Goal: Connect with others: Connect with other users

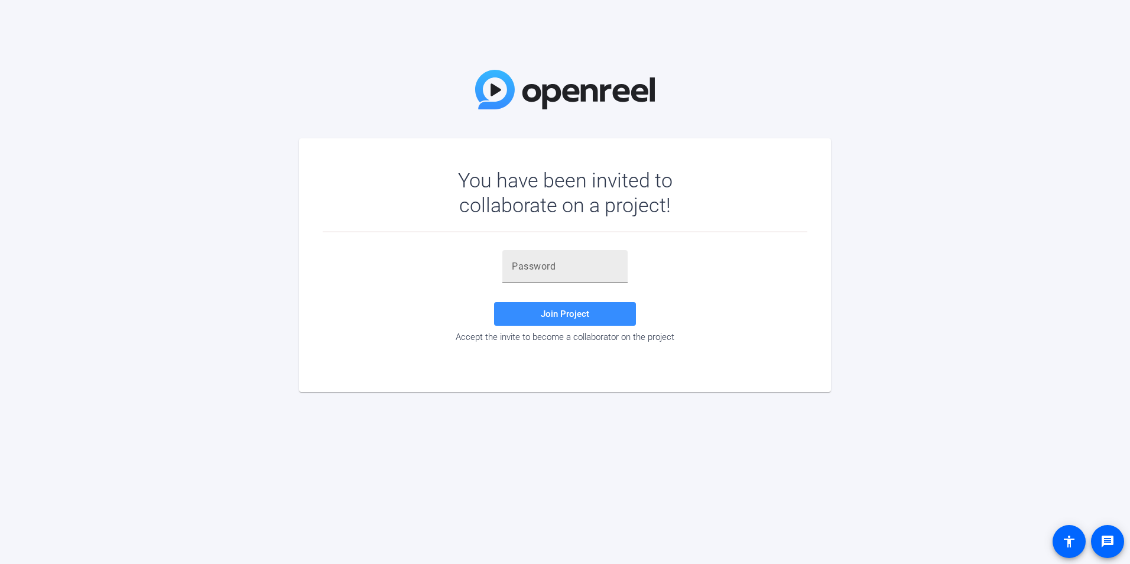
click at [576, 263] on input "text" at bounding box center [565, 267] width 106 height 14
click at [464, 464] on div "You have been invited to collaborate on a project! Join Project Accept the invi…" at bounding box center [565, 282] width 1130 height 564
click at [575, 265] on input "text" at bounding box center [565, 267] width 106 height 14
paste input "NT4~0u"
type input "NT4~0u"
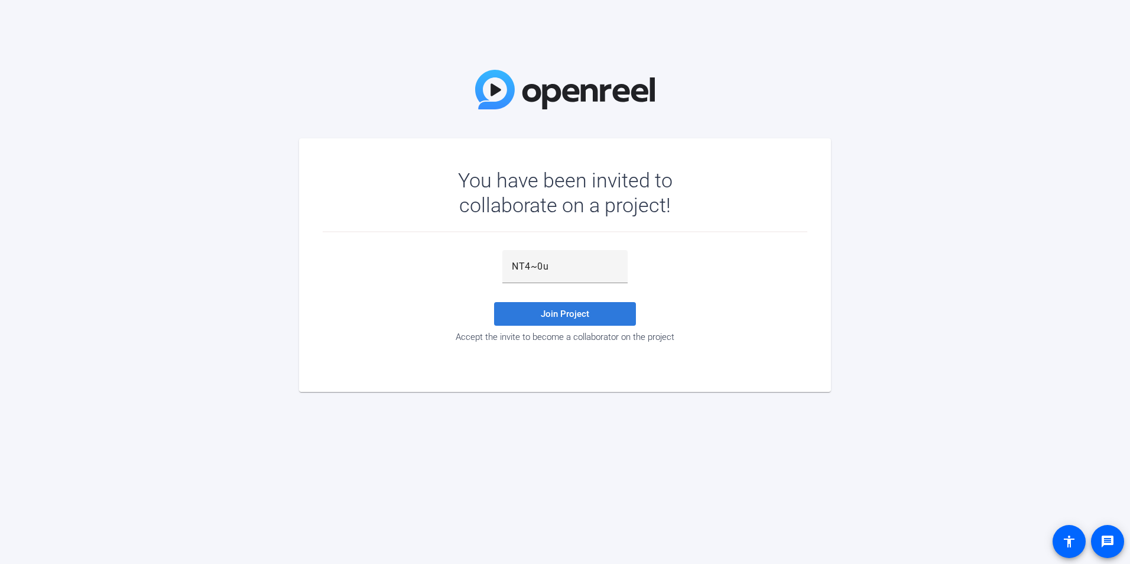
click at [603, 320] on span at bounding box center [565, 314] width 142 height 28
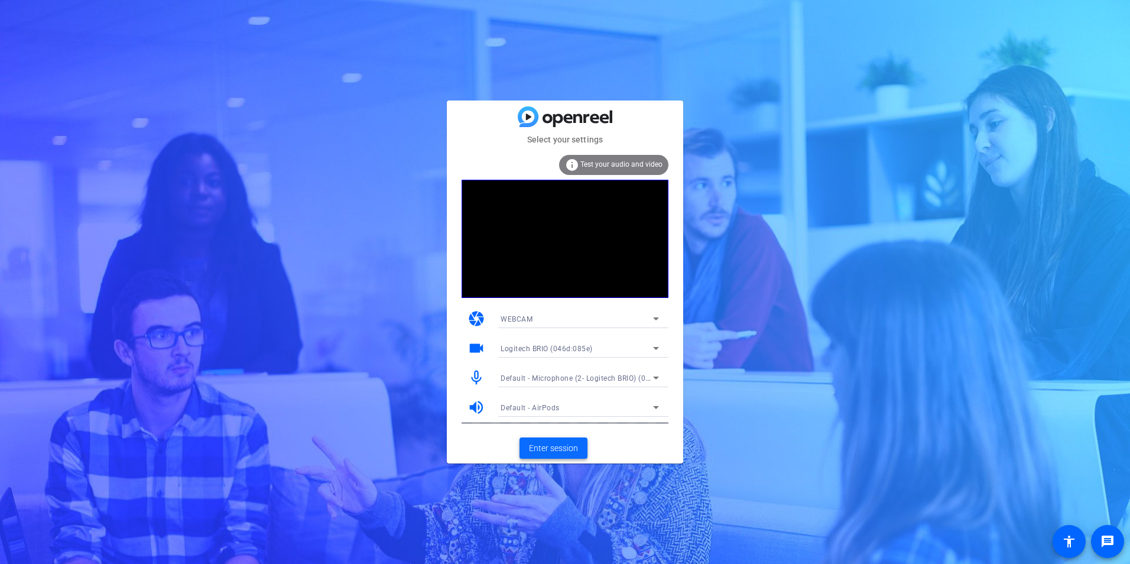
click at [576, 453] on span "Enter session" at bounding box center [553, 448] width 49 height 12
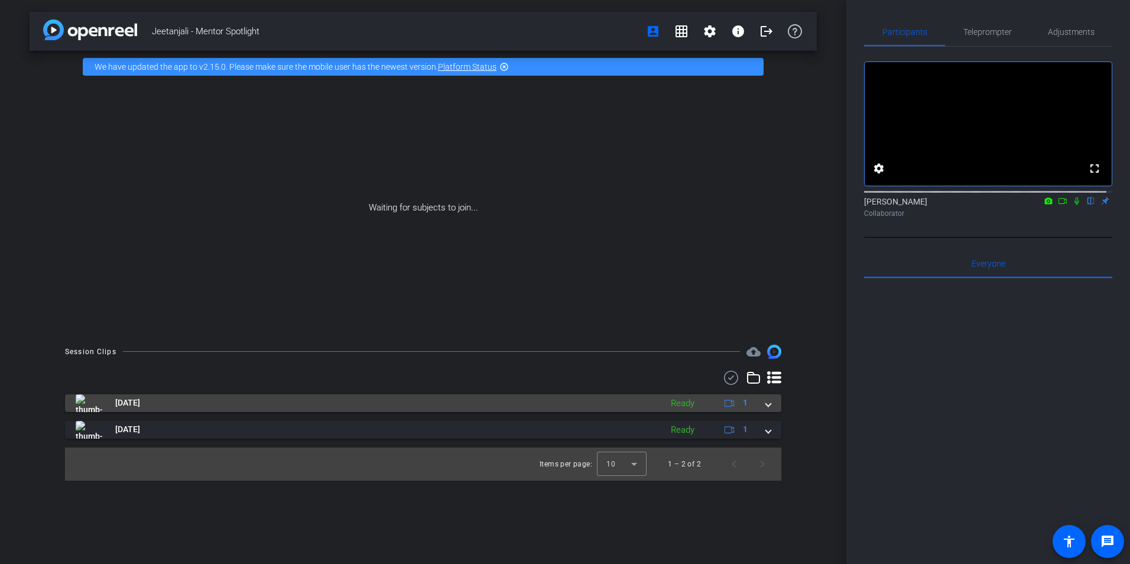
click at [125, 402] on span "[DATE]" at bounding box center [127, 403] width 25 height 12
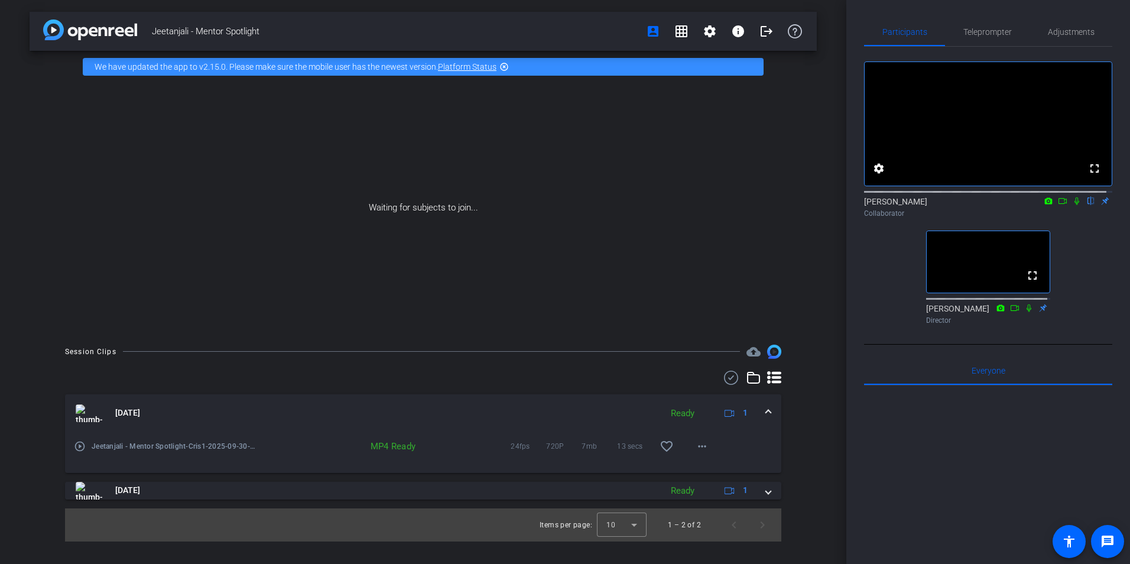
click at [1073, 205] on icon at bounding box center [1077, 201] width 9 height 8
click at [1070, 218] on div "[PERSON_NAME] flip Collaborator" at bounding box center [988, 207] width 248 height 23
click at [1073, 205] on icon at bounding box center [1077, 201] width 9 height 8
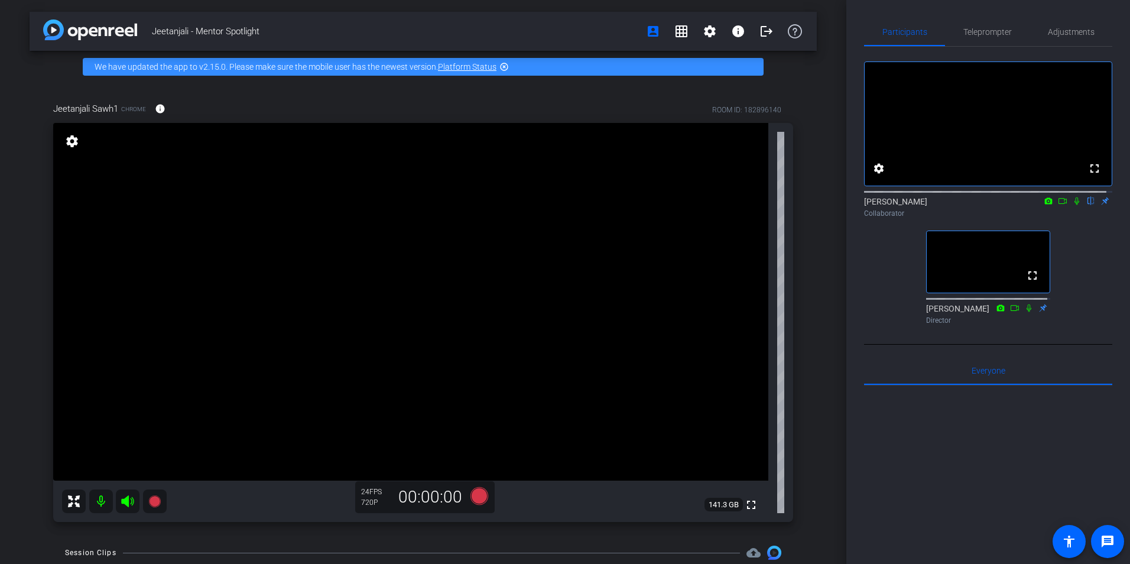
click at [97, 506] on mat-icon at bounding box center [101, 502] width 24 height 24
click at [92, 500] on mat-icon at bounding box center [101, 502] width 24 height 24
click at [97, 503] on mat-icon at bounding box center [101, 502] width 24 height 24
click at [95, 504] on mat-icon at bounding box center [101, 502] width 24 height 24
click at [1076, 206] on mat-icon at bounding box center [1077, 201] width 14 height 11
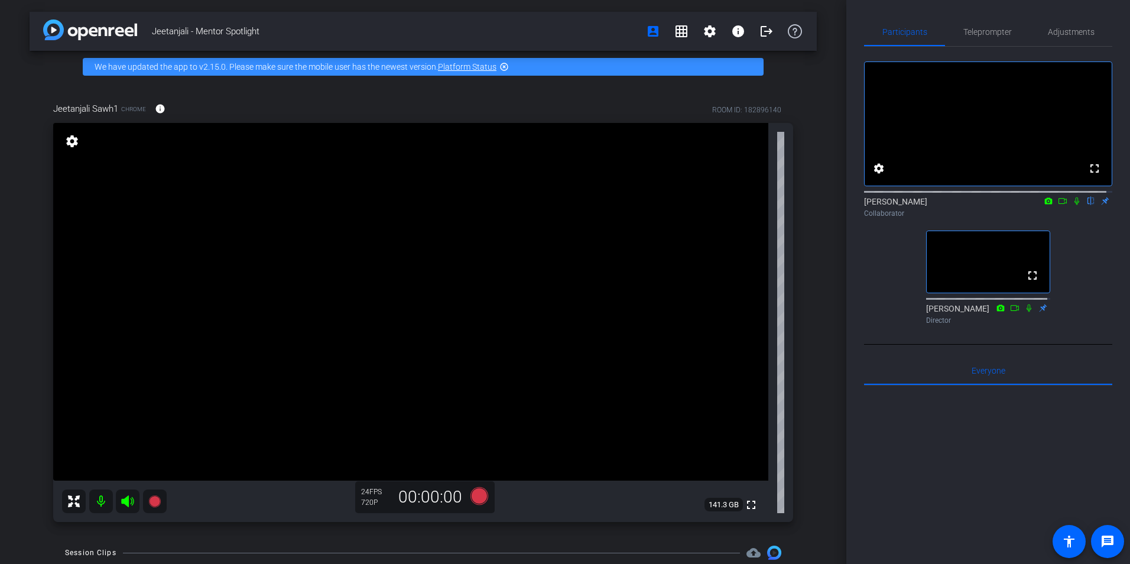
click at [1073, 205] on icon at bounding box center [1077, 201] width 9 height 8
click at [148, 502] on icon at bounding box center [155, 501] width 14 height 14
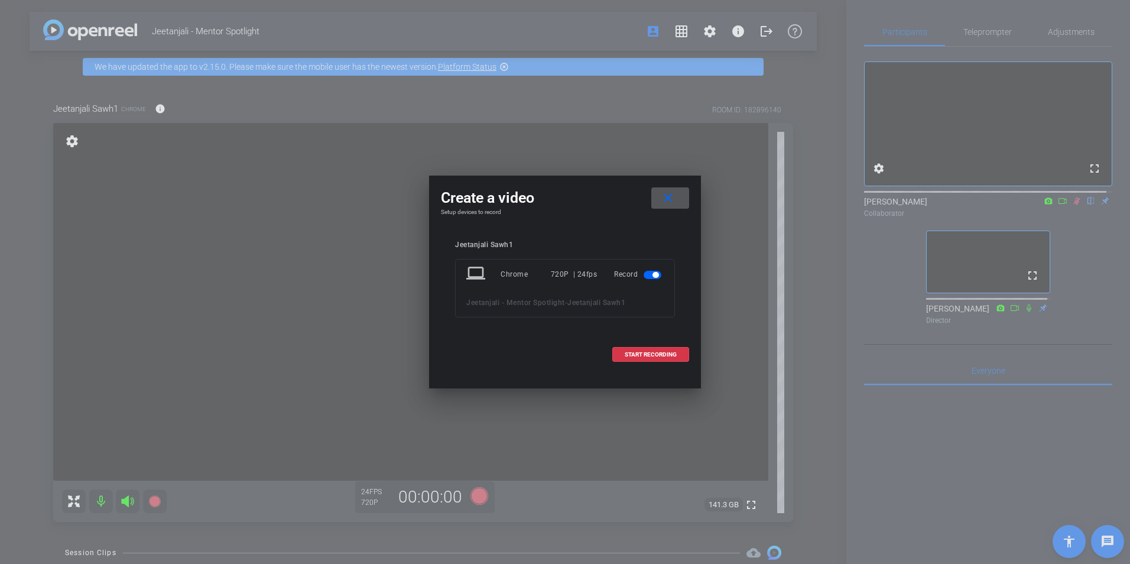
click at [682, 198] on span at bounding box center [671, 198] width 38 height 28
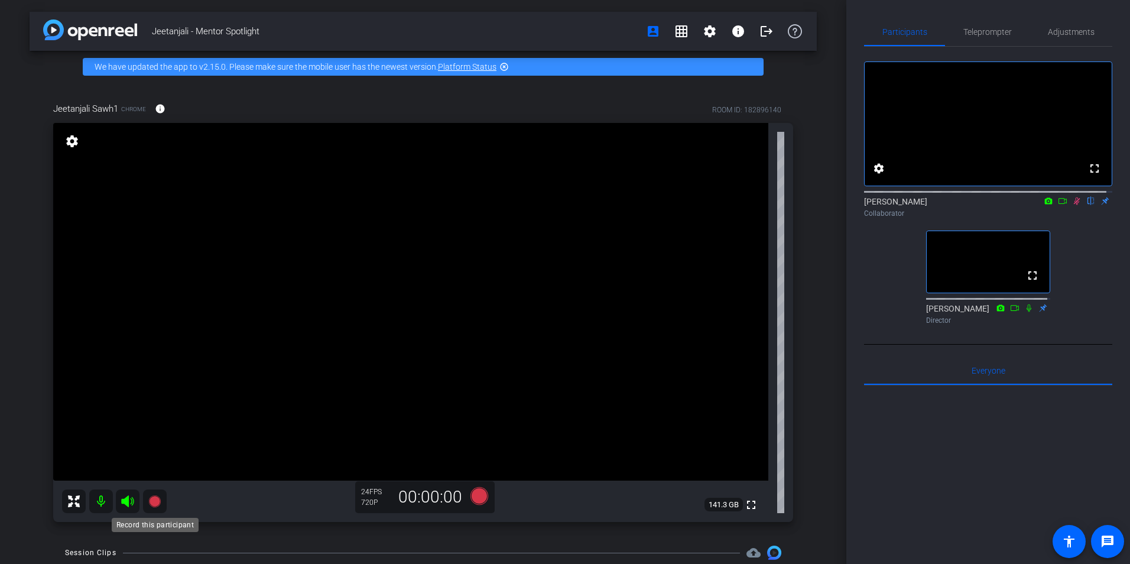
click at [160, 500] on icon at bounding box center [155, 501] width 14 height 14
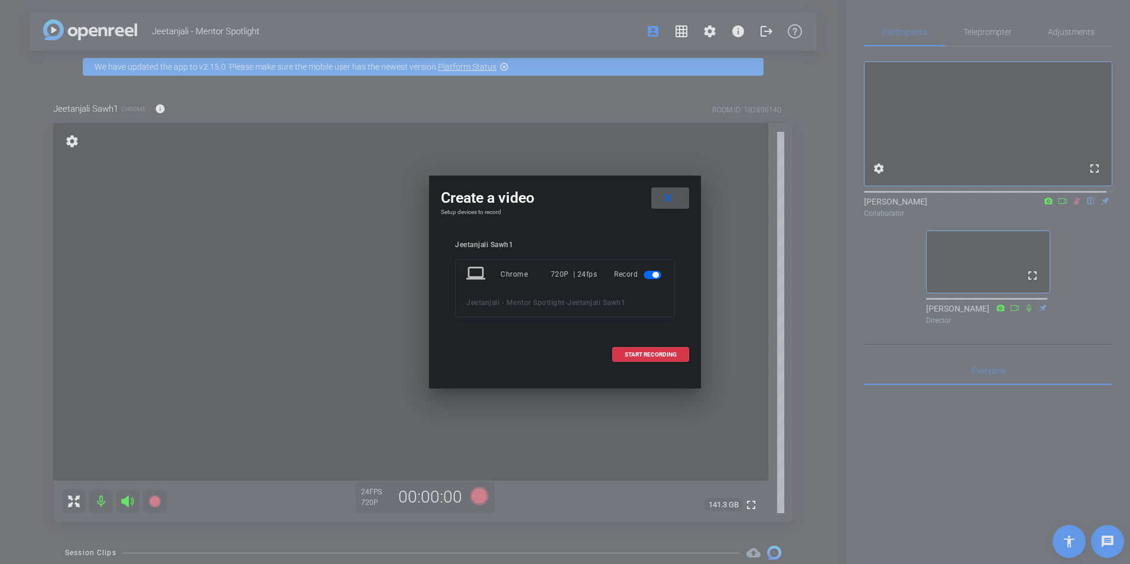
click at [670, 197] on mat-icon "close" at bounding box center [668, 198] width 15 height 15
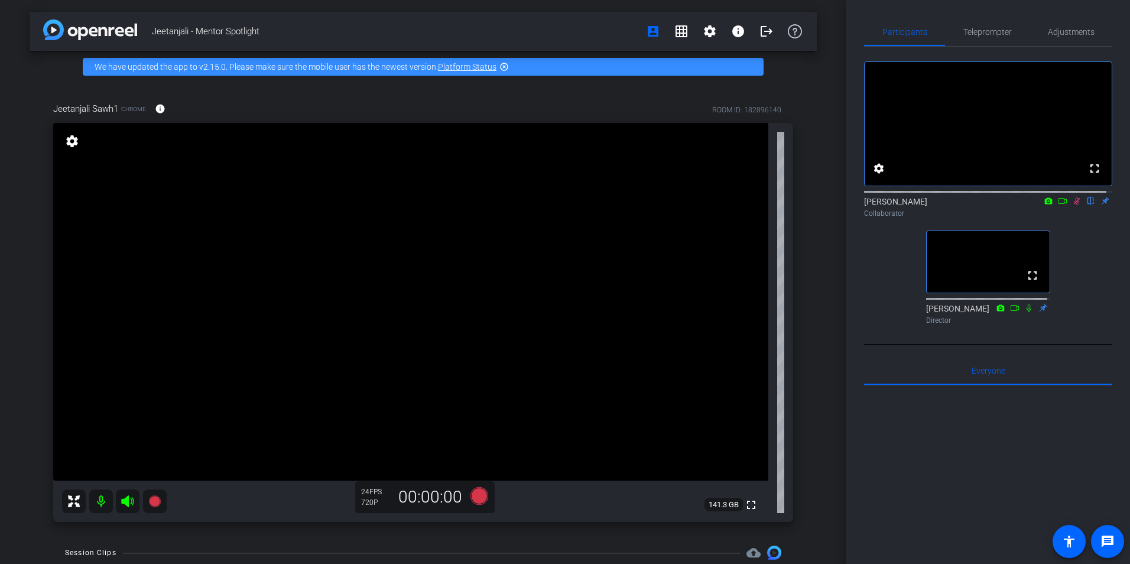
click at [1073, 205] on icon at bounding box center [1077, 201] width 9 height 8
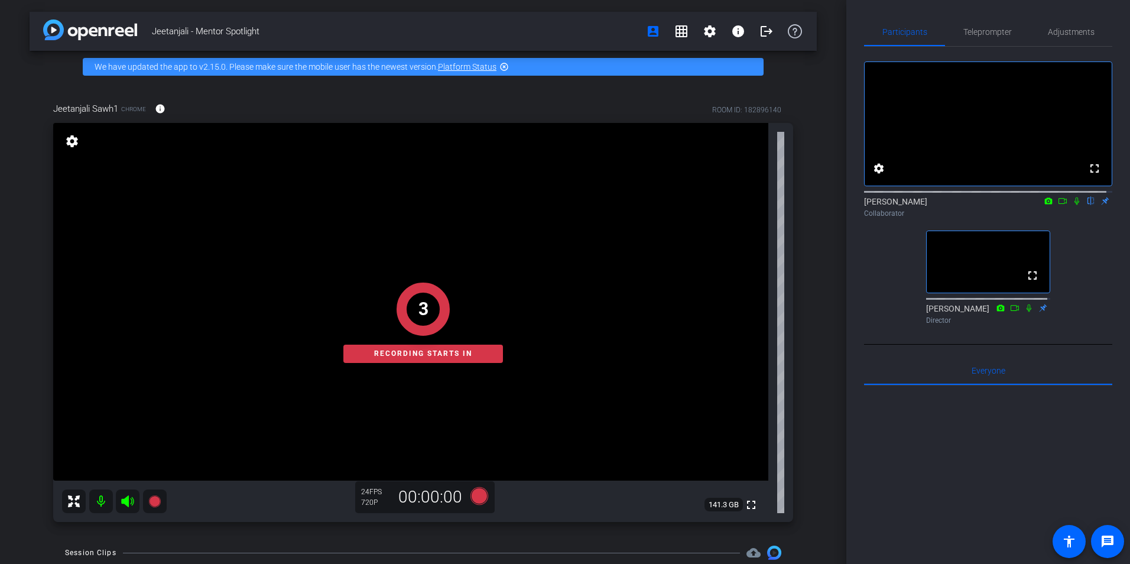
click at [1073, 205] on icon at bounding box center [1077, 201] width 9 height 8
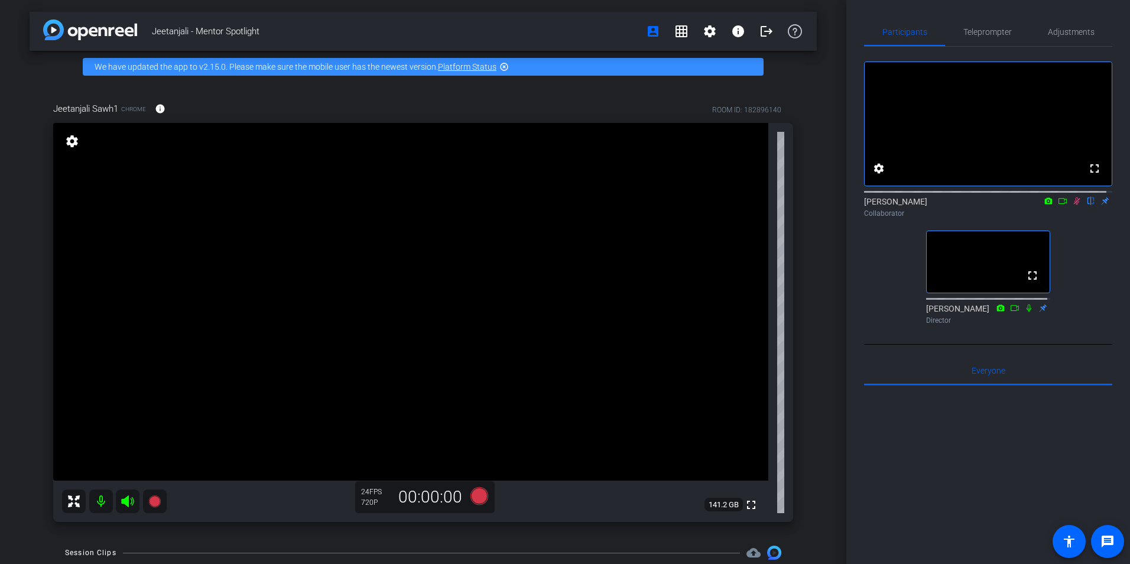
click at [1073, 205] on icon at bounding box center [1077, 201] width 9 height 8
click at [1071, 206] on mat-icon at bounding box center [1077, 201] width 14 height 11
click at [1073, 206] on mat-icon at bounding box center [1077, 201] width 14 height 11
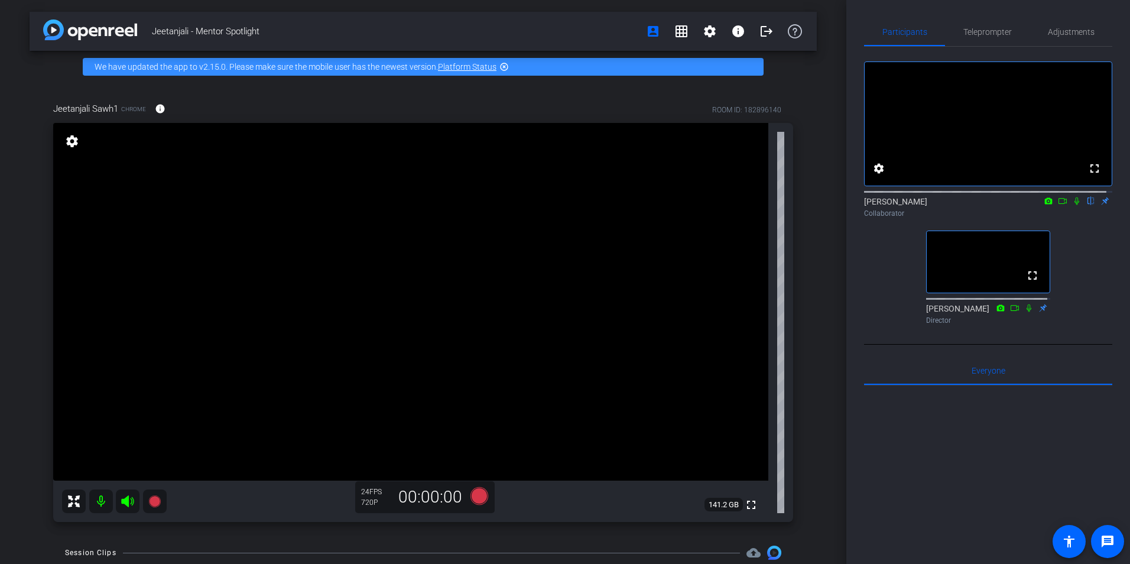
click at [1073, 206] on mat-icon at bounding box center [1077, 201] width 14 height 11
click at [1073, 205] on icon at bounding box center [1077, 201] width 9 height 8
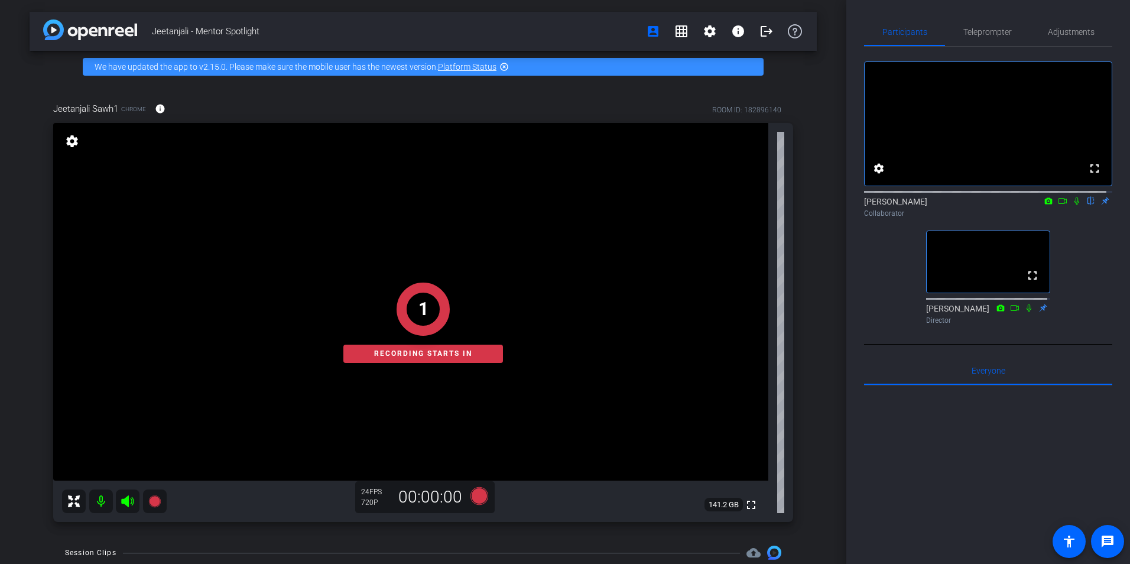
click at [1073, 205] on icon at bounding box center [1077, 201] width 9 height 8
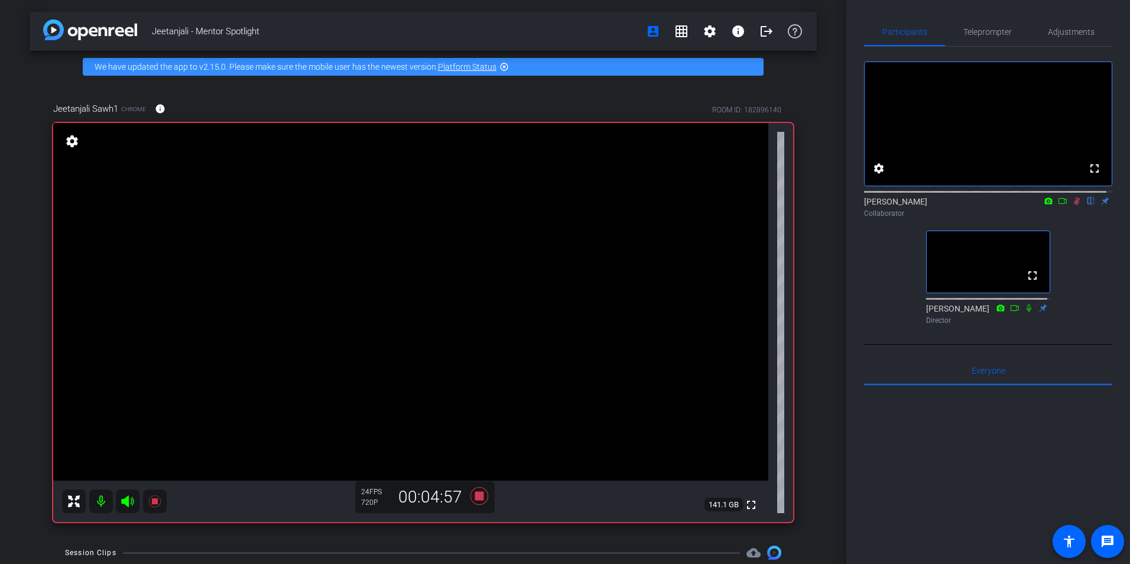
click at [1074, 205] on icon at bounding box center [1077, 201] width 7 height 8
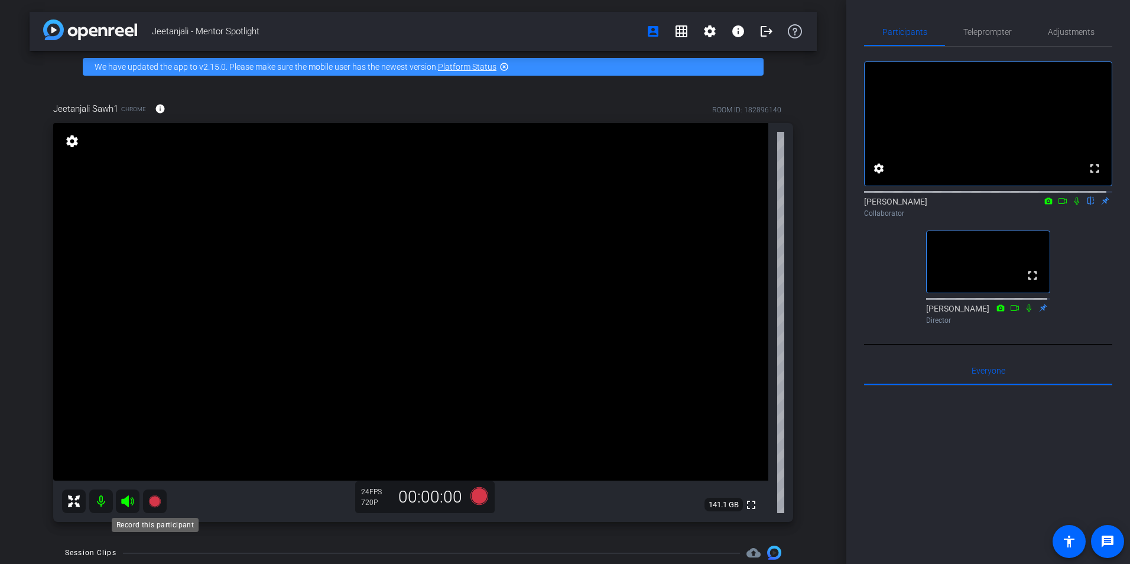
click at [155, 498] on icon at bounding box center [154, 501] width 12 height 12
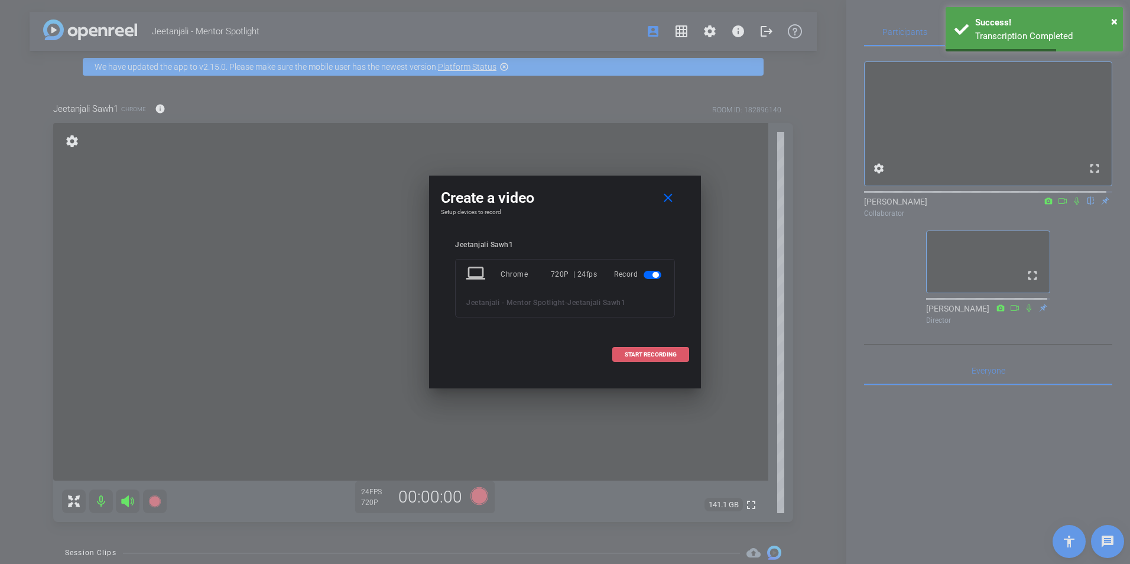
click at [651, 356] on span "START RECORDING" at bounding box center [651, 355] width 52 height 6
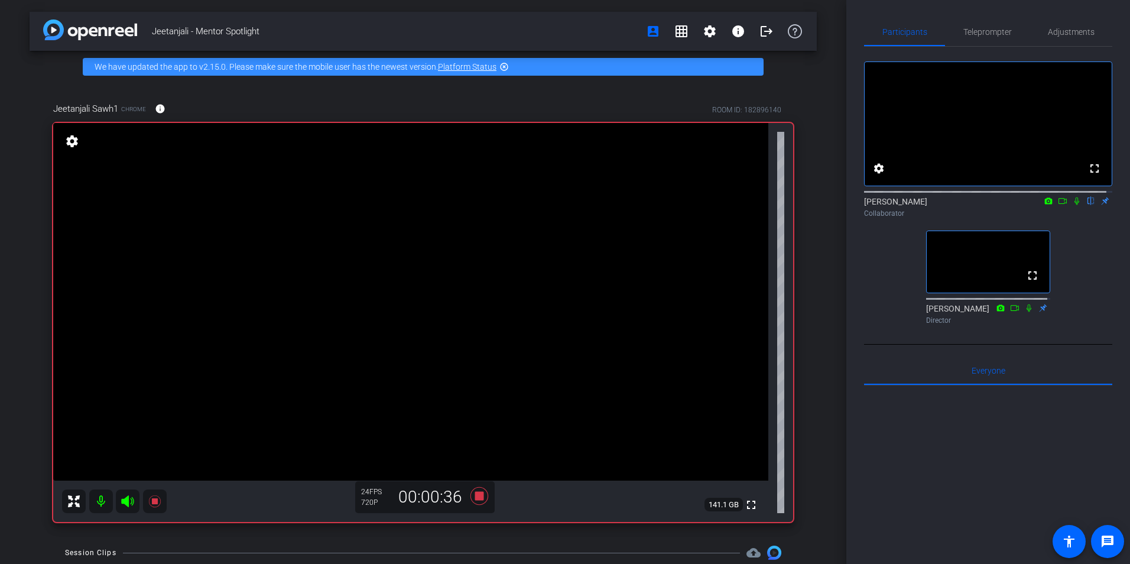
click at [1073, 205] on icon at bounding box center [1077, 201] width 9 height 8
click at [1074, 205] on icon at bounding box center [1077, 201] width 7 height 8
click at [1073, 205] on icon at bounding box center [1077, 201] width 9 height 8
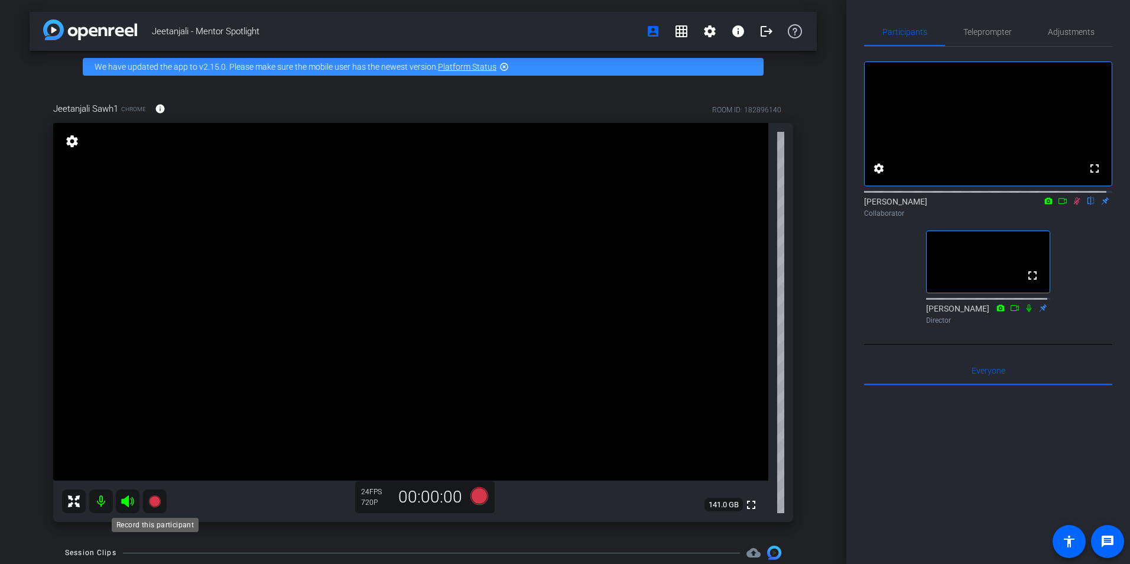
click at [151, 497] on icon at bounding box center [154, 501] width 12 height 12
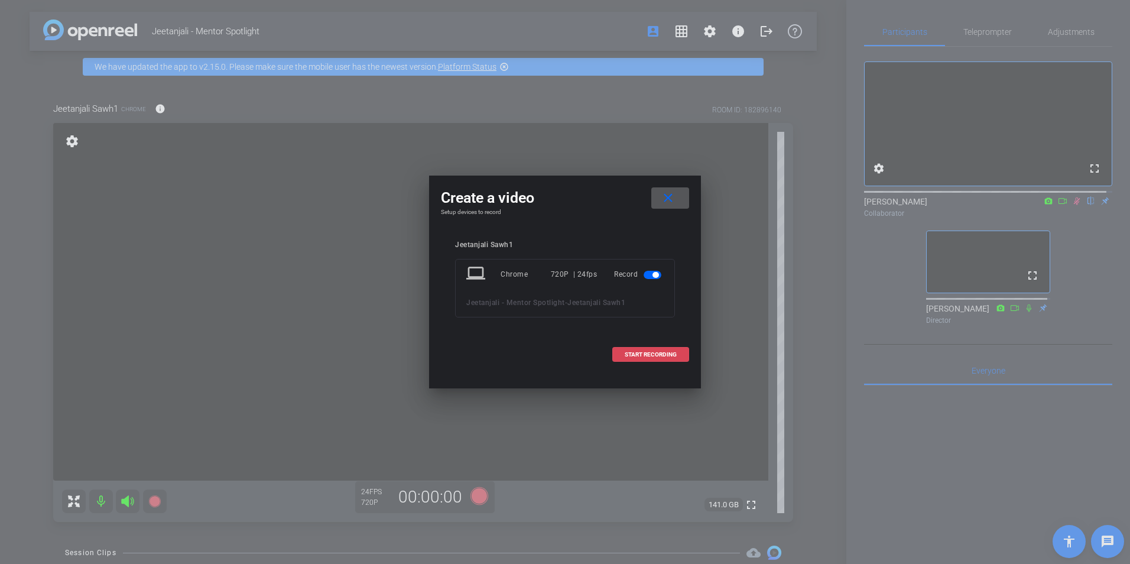
click at [639, 352] on span "START RECORDING" at bounding box center [651, 355] width 52 height 6
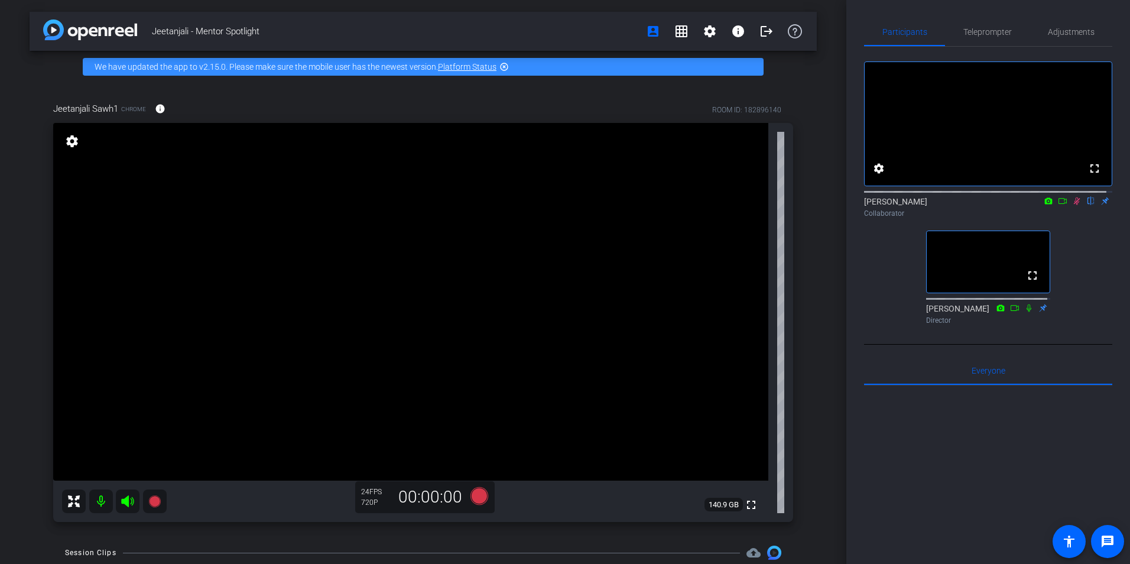
click at [1074, 205] on icon at bounding box center [1077, 201] width 7 height 8
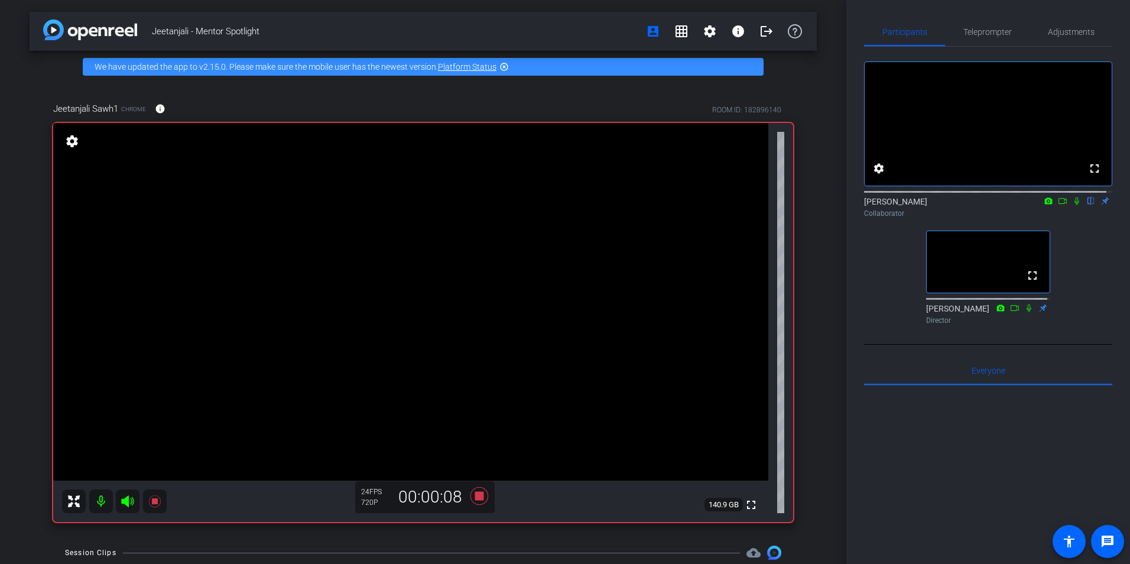
click at [1073, 205] on icon at bounding box center [1077, 201] width 9 height 8
click at [1074, 205] on icon at bounding box center [1077, 201] width 9 height 8
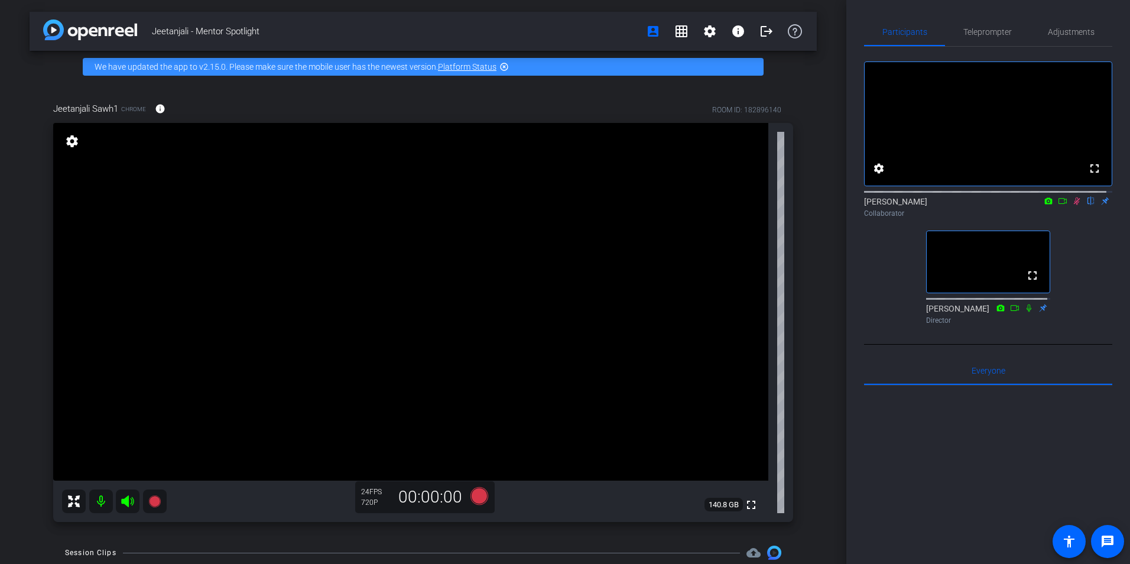
click at [363, 450] on video at bounding box center [410, 302] width 715 height 358
click at [1073, 205] on icon at bounding box center [1077, 201] width 9 height 8
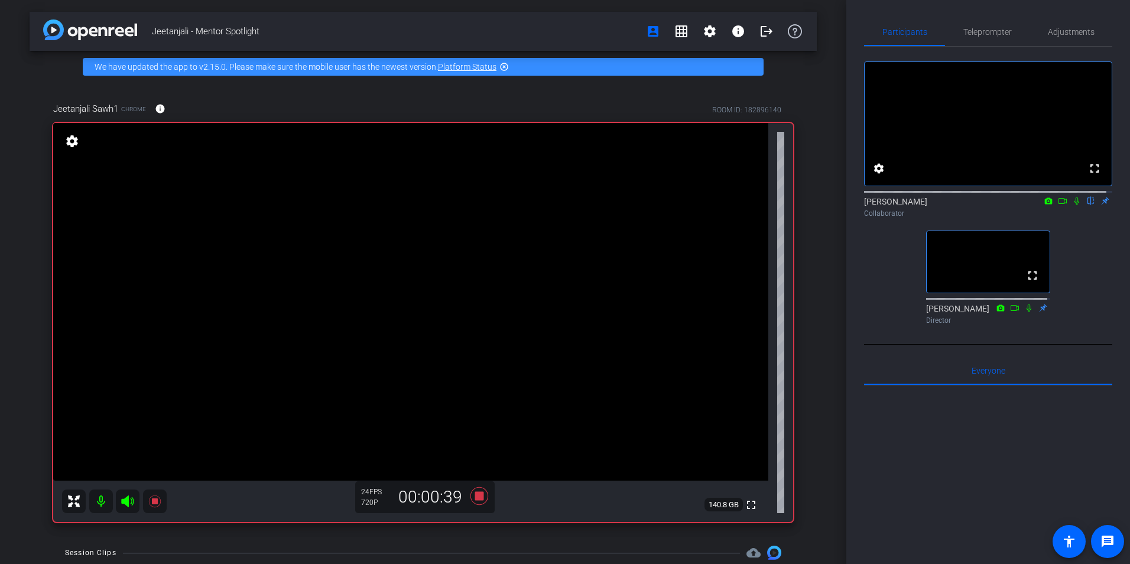
click at [1074, 205] on icon at bounding box center [1077, 201] width 9 height 8
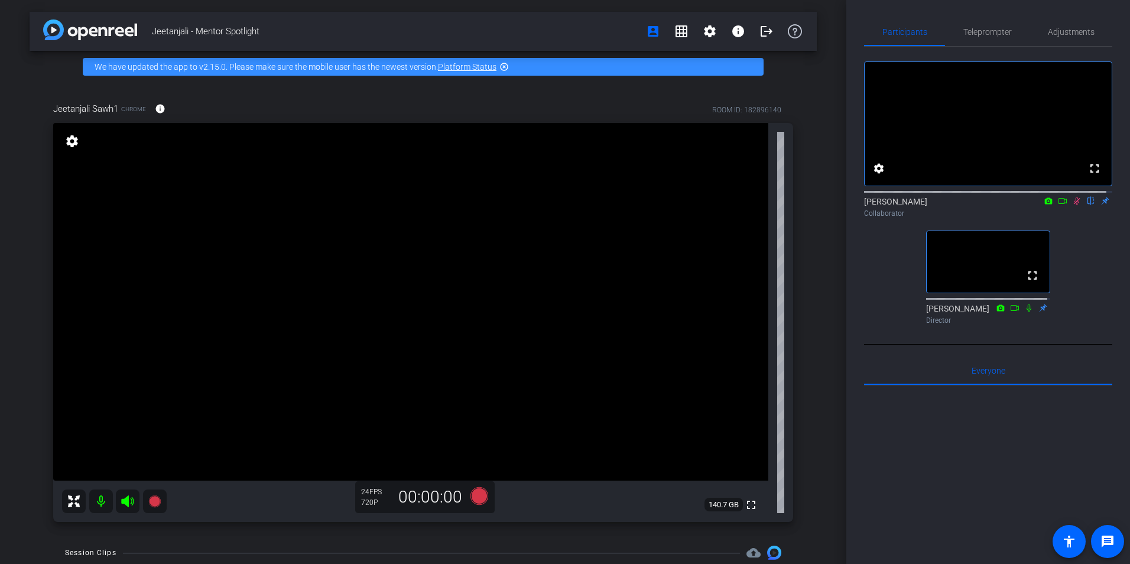
click at [1073, 205] on icon at bounding box center [1077, 201] width 9 height 8
